Goal: Information Seeking & Learning: Learn about a topic

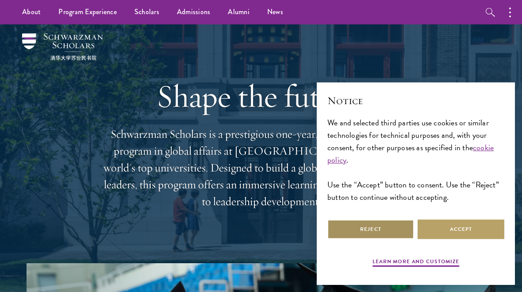
click at [359, 232] on button "Reject" at bounding box center [371, 229] width 87 height 20
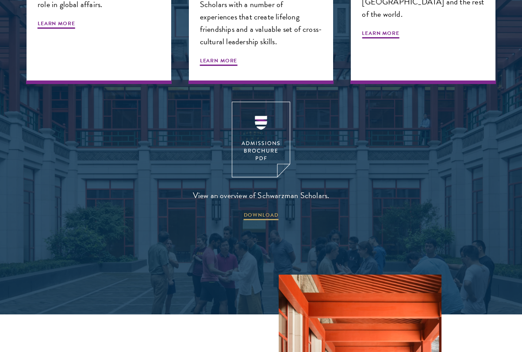
scroll to position [1042, 0]
click at [260, 135] on img at bounding box center [261, 140] width 58 height 76
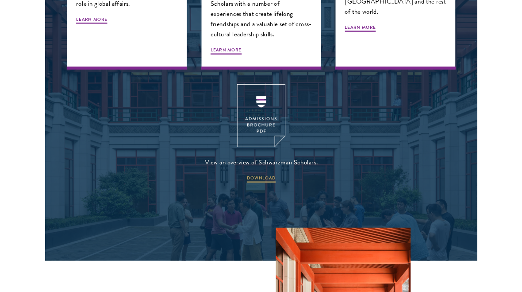
scroll to position [1067, 0]
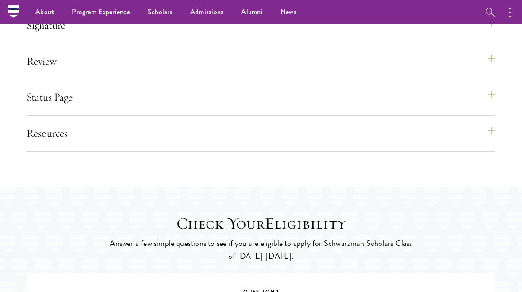
scroll to position [1096, 0]
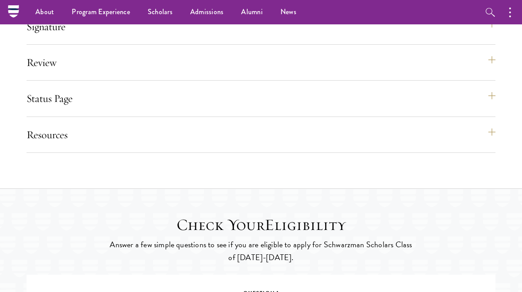
click at [492, 104] on button "Status Page" at bounding box center [261, 98] width 469 height 21
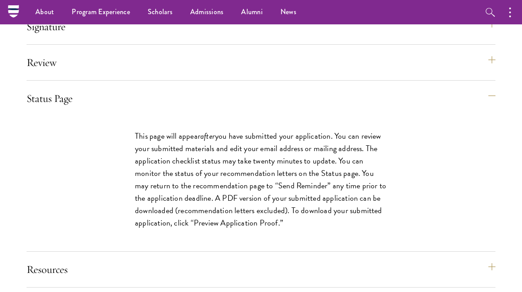
click at [492, 280] on button "Resources" at bounding box center [261, 268] width 469 height 21
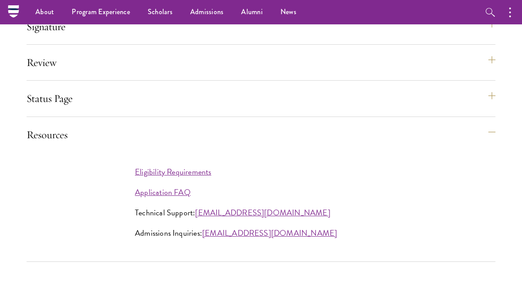
click at [156, 198] on link "Application FAQ" at bounding box center [163, 192] width 56 height 12
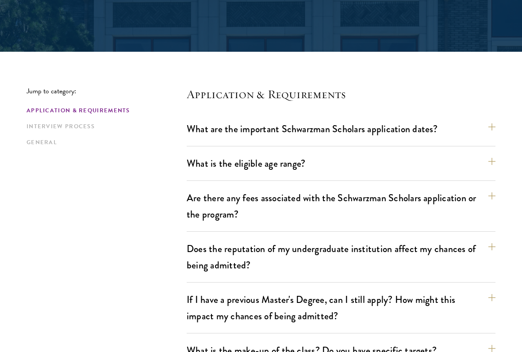
scroll to position [176, 0]
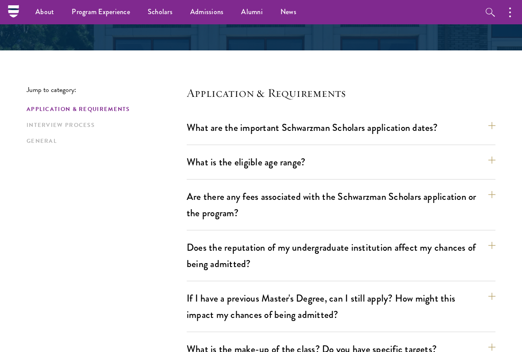
click at [495, 124] on button "What are the important Schwarzman Scholars application dates?" at bounding box center [341, 128] width 309 height 20
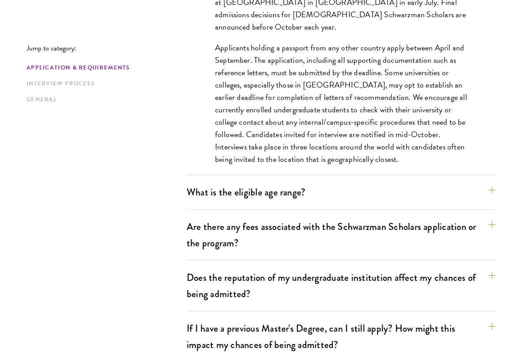
scroll to position [388, 0]
click at [491, 188] on button "What is the eligible age range?" at bounding box center [341, 192] width 309 height 20
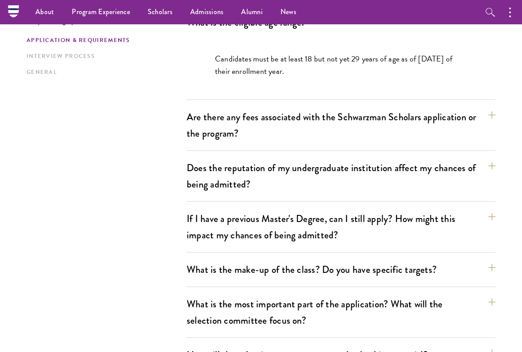
scroll to position [309, 0]
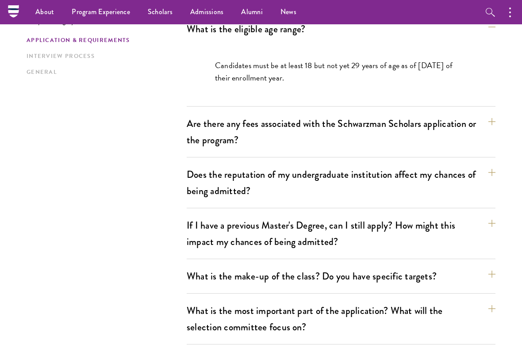
click at [492, 115] on button "Are there any fees associated with the Schwarzman Scholars application or the p…" at bounding box center [341, 132] width 309 height 36
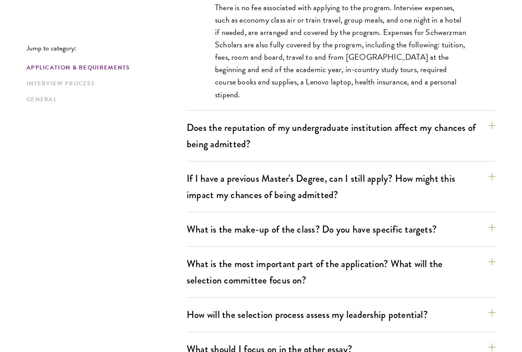
scroll to position [421, 0]
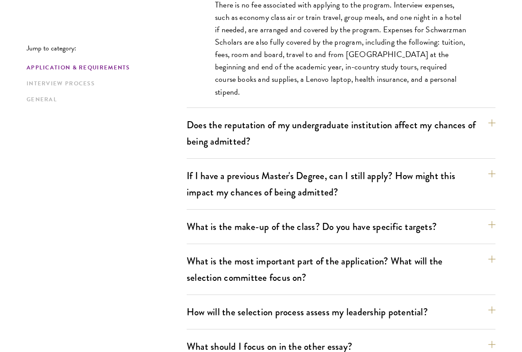
click at [494, 120] on button "Does the reputation of my undergraduate institution affect my chances of being …" at bounding box center [341, 133] width 309 height 36
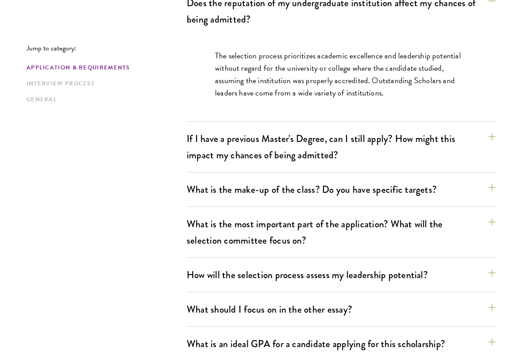
click at [491, 191] on button "What is the make-up of the class? Do you have specific targets?" at bounding box center [341, 190] width 309 height 20
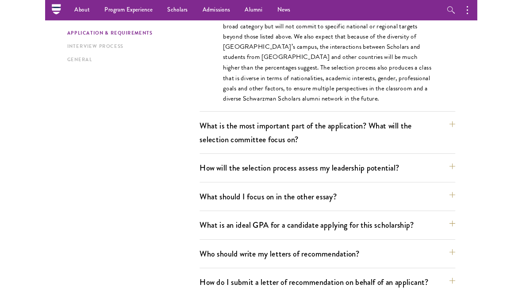
scroll to position [567, 0]
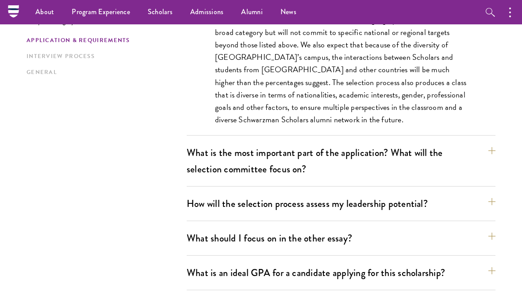
click at [495, 145] on button "What is the most important part of the application? What will the selection com…" at bounding box center [341, 161] width 309 height 36
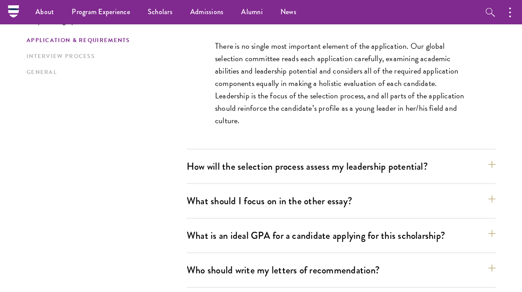
click at [495, 161] on button "How will the selection process assess my leadership potential?" at bounding box center [341, 166] width 309 height 20
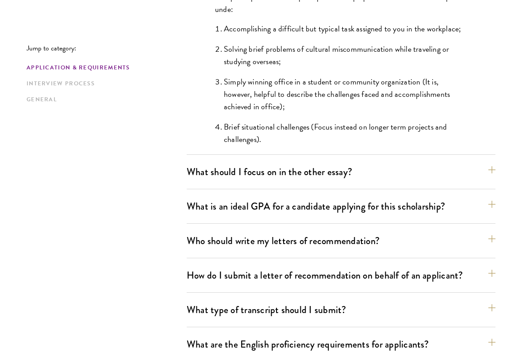
scroll to position [899, 0]
click at [493, 170] on button "What should I focus on in the other essay?" at bounding box center [341, 172] width 309 height 20
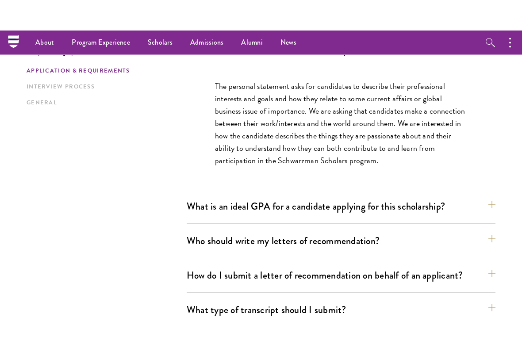
scroll to position [626, 0]
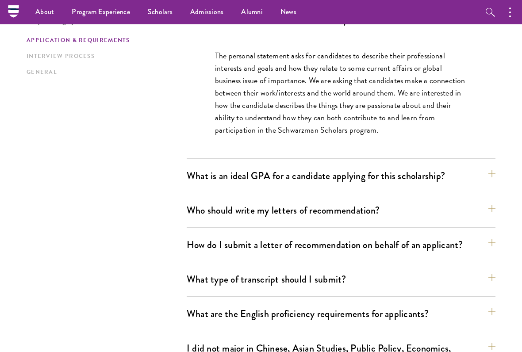
click at [426, 240] on button "How do I submit a letter of recommendation on behalf of an applicant?" at bounding box center [341, 245] width 309 height 20
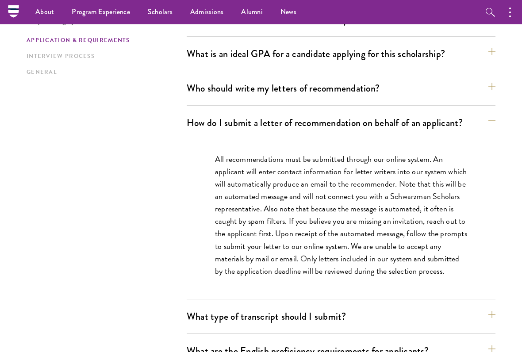
click at [489, 51] on button "What is an ideal GPA for a candidate applying for this scholarship?" at bounding box center [341, 54] width 309 height 20
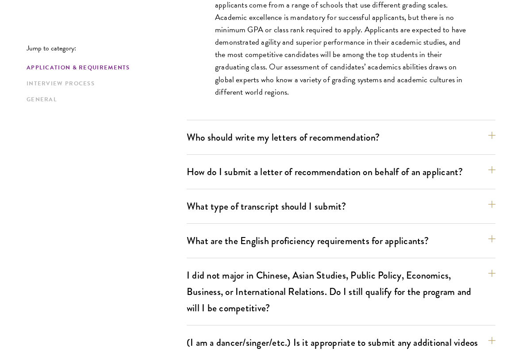
scroll to position [724, 0]
click at [490, 133] on button "Who should write my letters of recommendation?" at bounding box center [341, 137] width 309 height 20
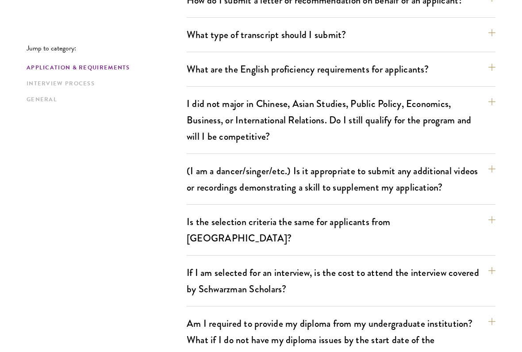
scroll to position [1121, 0]
click at [505, 100] on section "Jump to category: Application & Requirements Interview Process General Applicat…" at bounding box center [261, 82] width 522 height 1952
click at [494, 100] on button "I did not major in Chinese, Asian Studies, Public Policy, Economics, Business, …" at bounding box center [341, 120] width 309 height 53
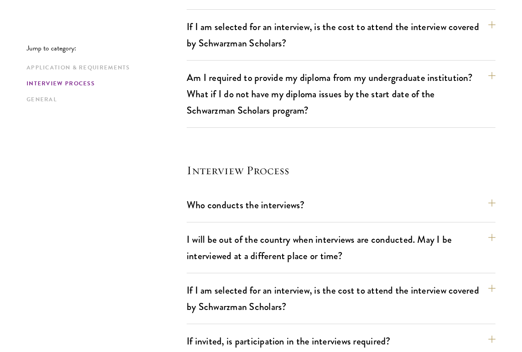
scroll to position [1142, 0]
click at [490, 195] on button "Who conducts the interviews?" at bounding box center [341, 205] width 309 height 20
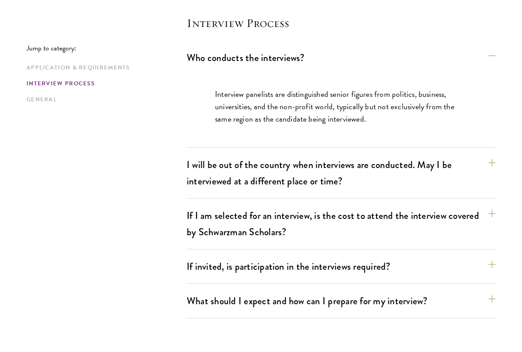
click at [490, 155] on button "I will be out of the country when interviews are conducted. May I be interviewe…" at bounding box center [341, 173] width 309 height 36
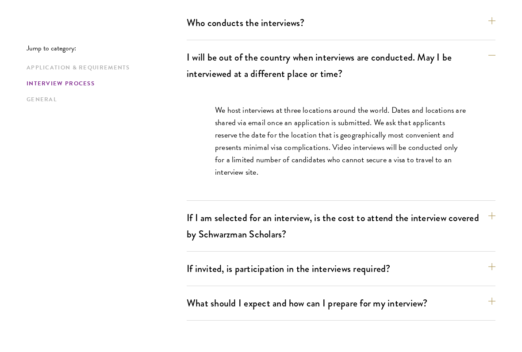
scroll to position [1178, 0]
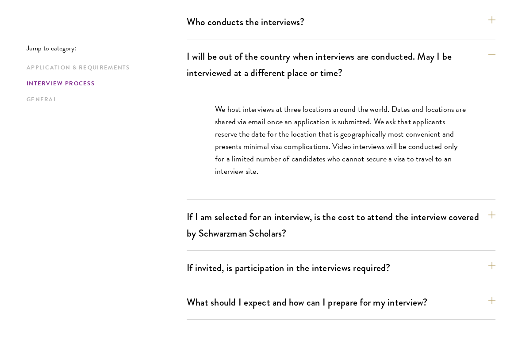
click at [494, 207] on button "If I am selected for an interview, is the cost to attend the interview covered …" at bounding box center [341, 225] width 309 height 36
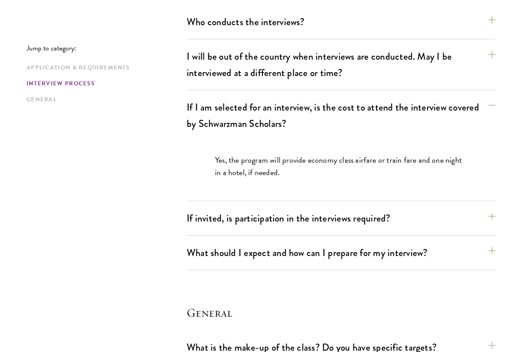
click at [492, 208] on button "If invited, is participation in the interviews required?" at bounding box center [341, 218] width 309 height 20
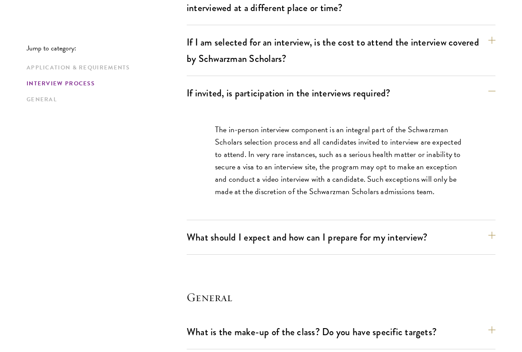
scroll to position [1246, 0]
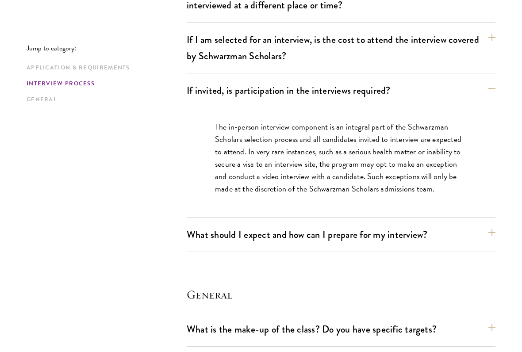
click at [495, 225] on button "What should I expect and how can I prepare for my interview?" at bounding box center [341, 235] width 309 height 20
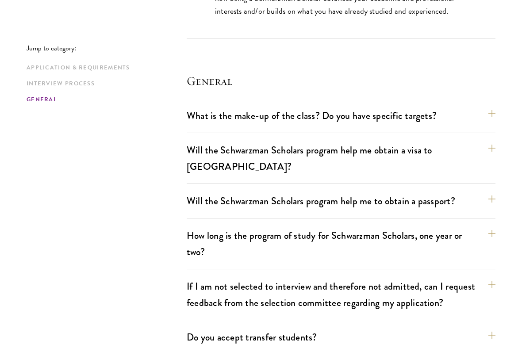
scroll to position [1853, 0]
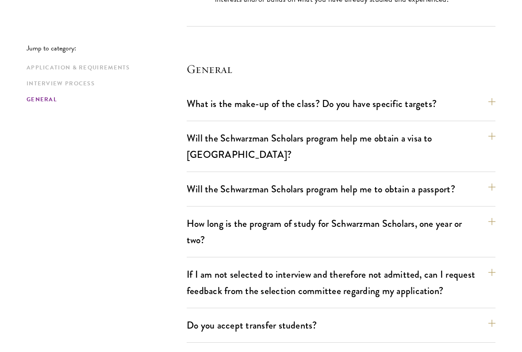
click at [491, 265] on button "If I am not selected to interview and therefore not admitted, can I request fee…" at bounding box center [341, 283] width 309 height 36
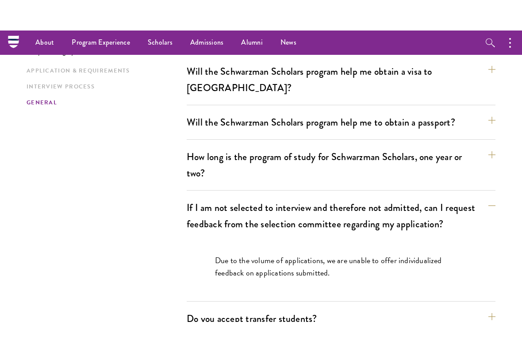
scroll to position [1453, 0]
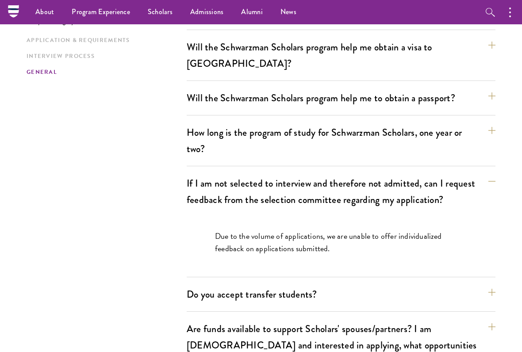
click at [493, 291] on button "Are funds available to support Scholars' spouses/partners? I am married and int…" at bounding box center [341, 345] width 309 height 53
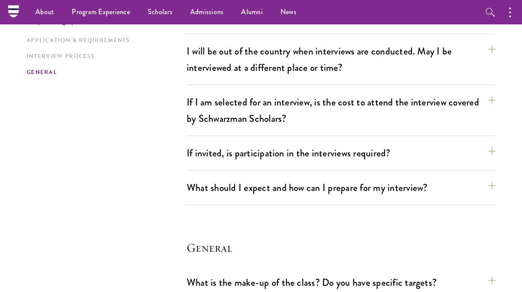
scroll to position [1183, 0]
